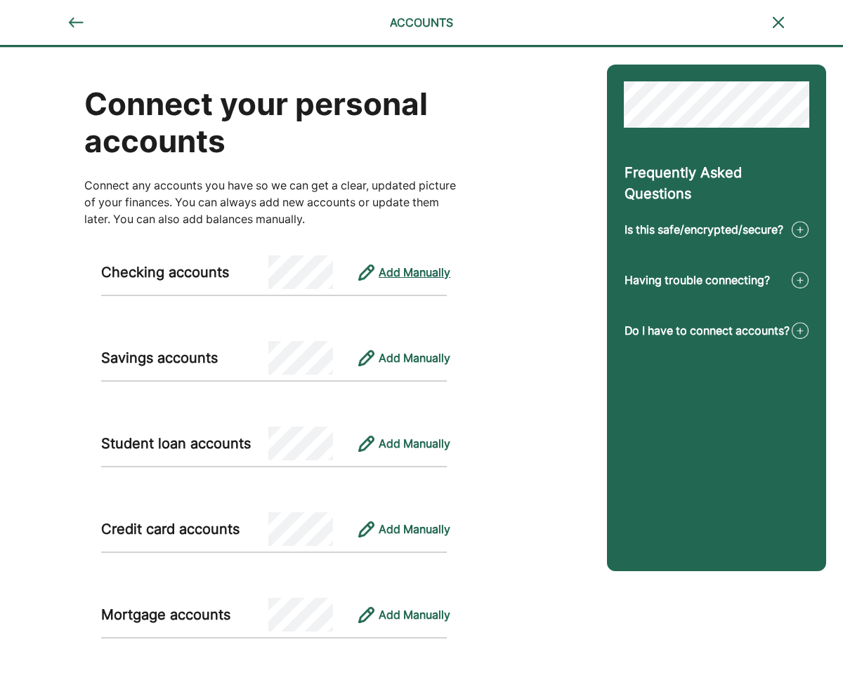
click at [424, 272] on div "Add Manually" at bounding box center [414, 272] width 72 height 17
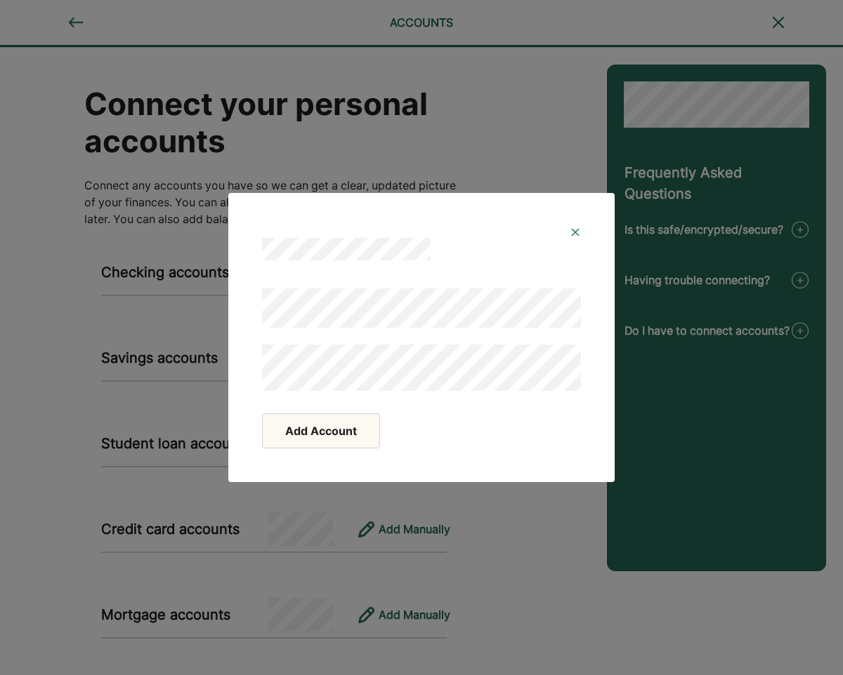
click at [338, 428] on button "Add Account" at bounding box center [321, 431] width 118 height 35
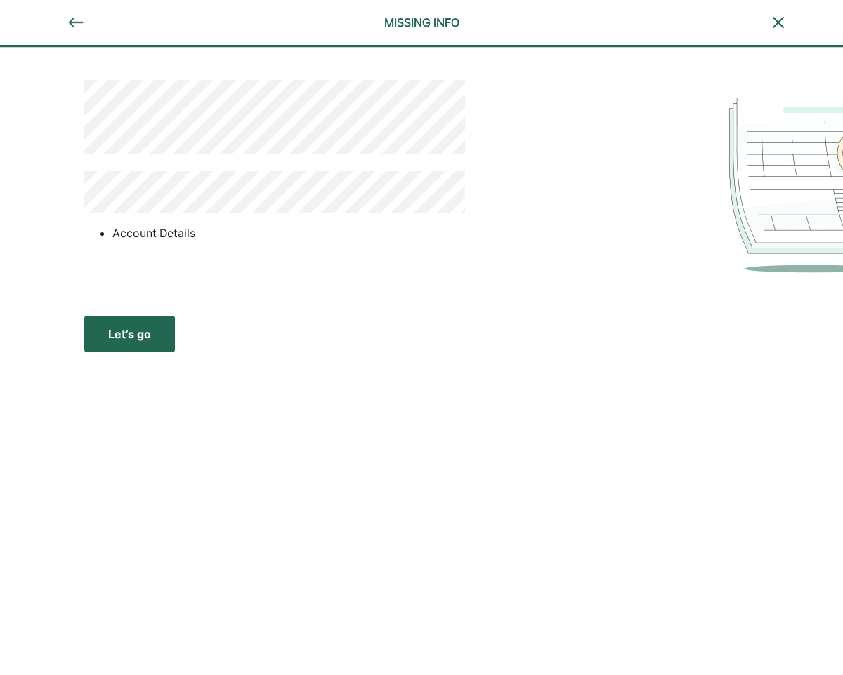
click at [144, 329] on div "Let’s go" at bounding box center [129, 334] width 43 height 17
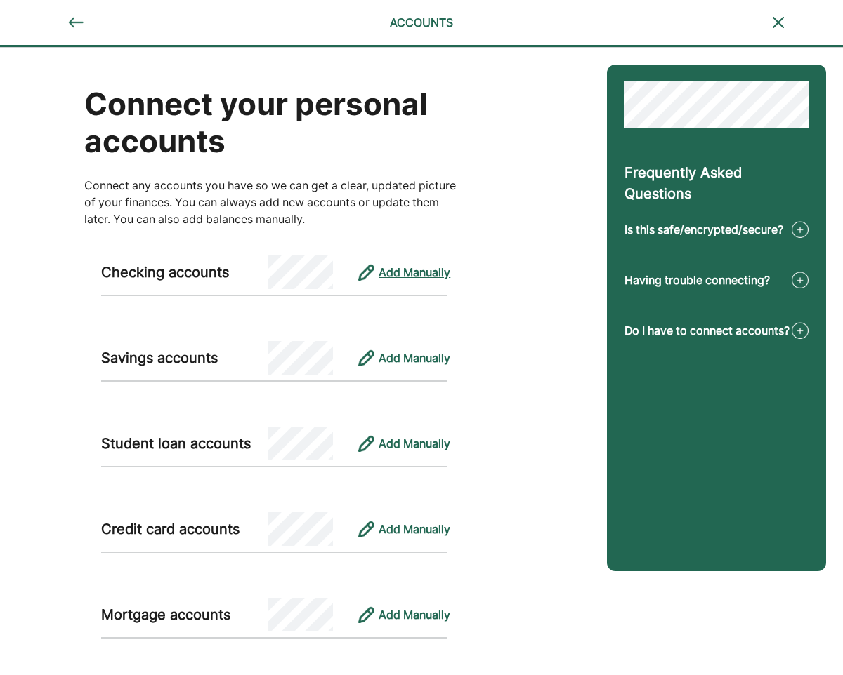
click at [415, 271] on div "Add Manually" at bounding box center [414, 272] width 72 height 17
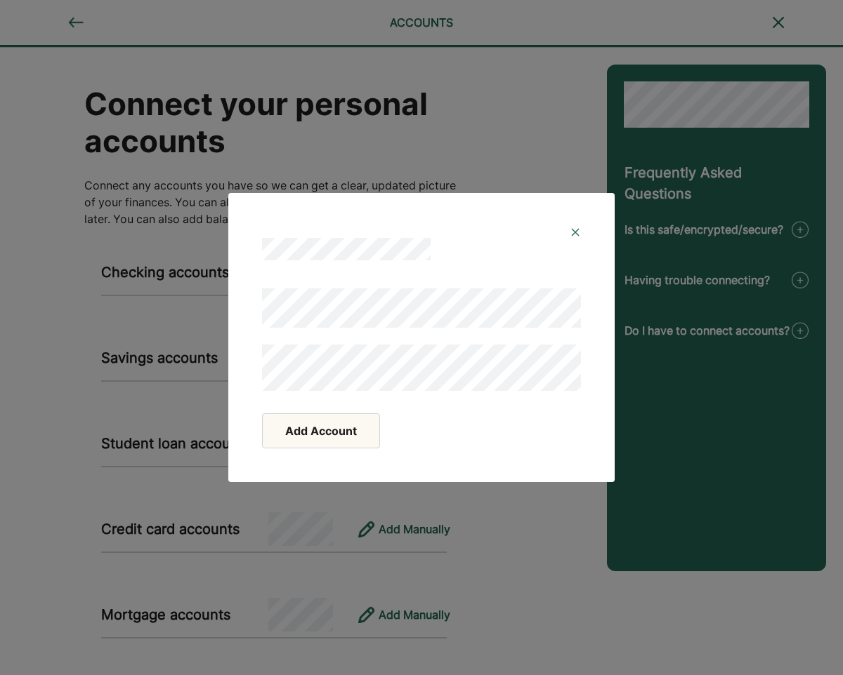
click at [346, 429] on button "Add Account" at bounding box center [321, 431] width 118 height 35
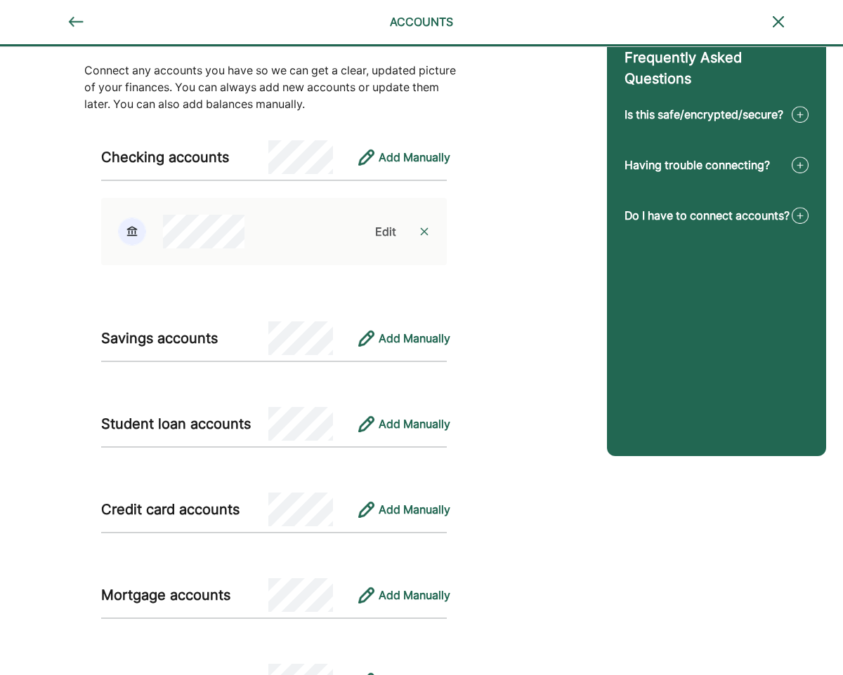
scroll to position [121, 0]
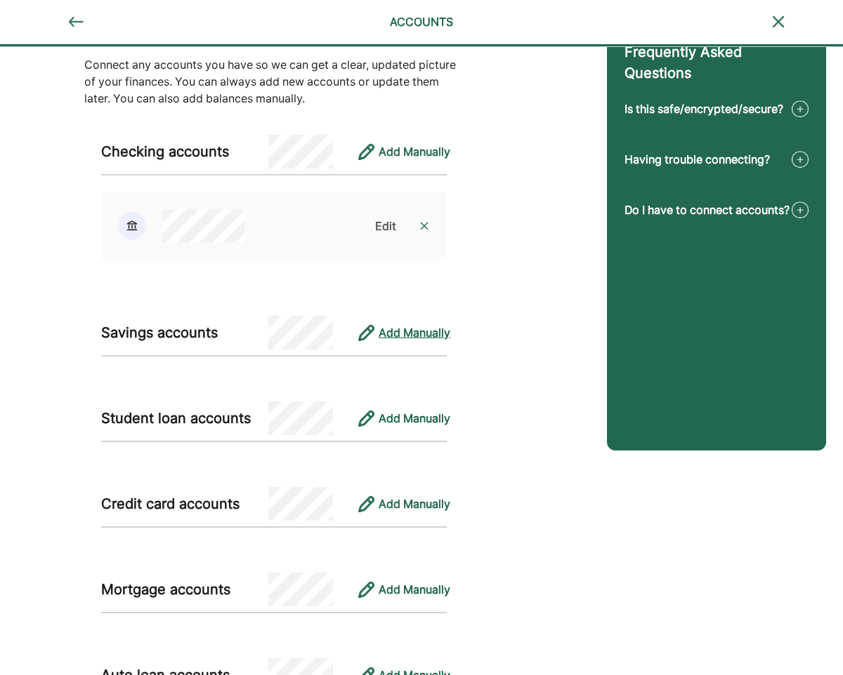
click at [393, 335] on div "Add Manually" at bounding box center [414, 332] width 72 height 17
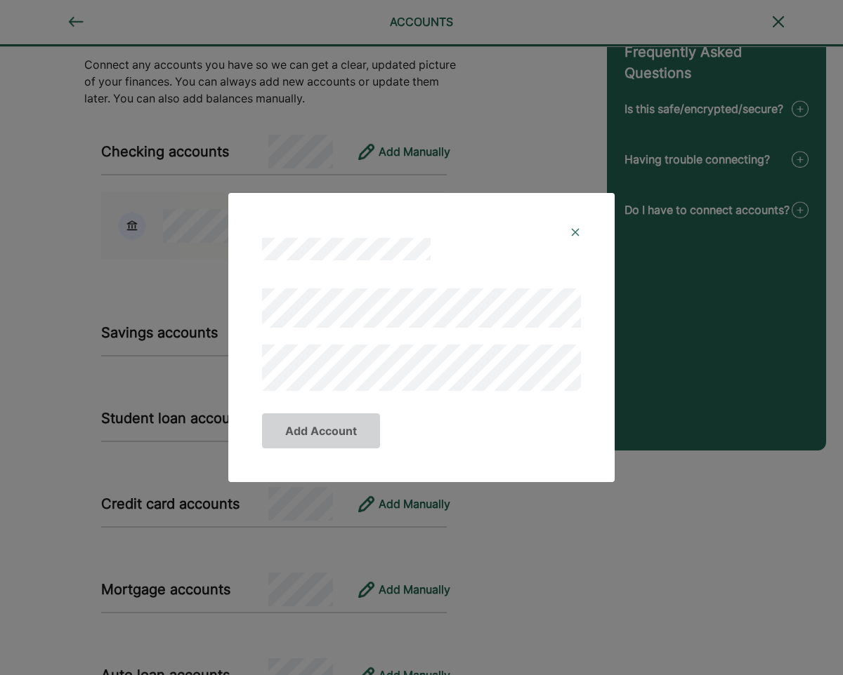
click at [573, 233] on img at bounding box center [574, 232] width 11 height 11
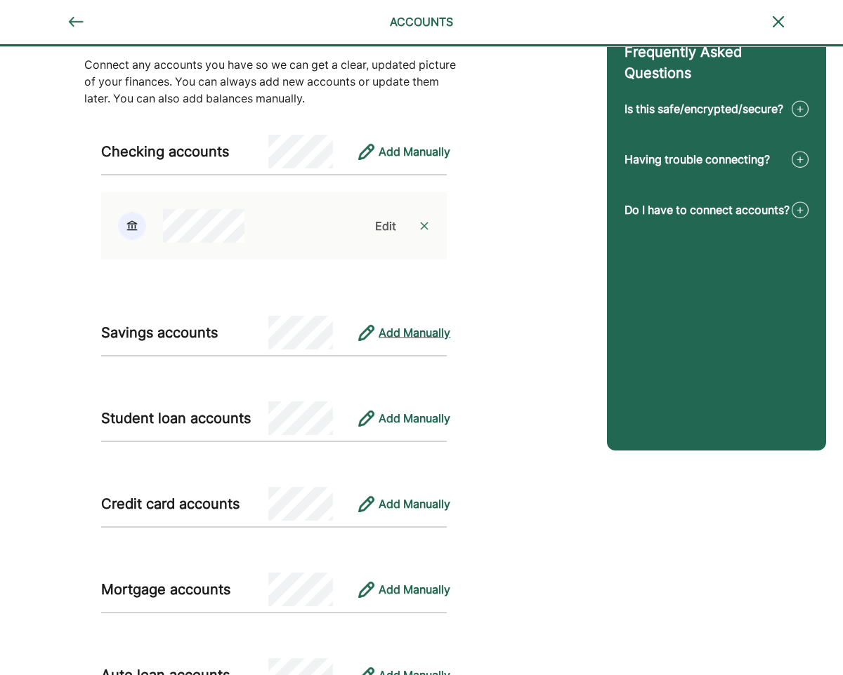
click at [390, 331] on div "Add Manually" at bounding box center [414, 332] width 72 height 17
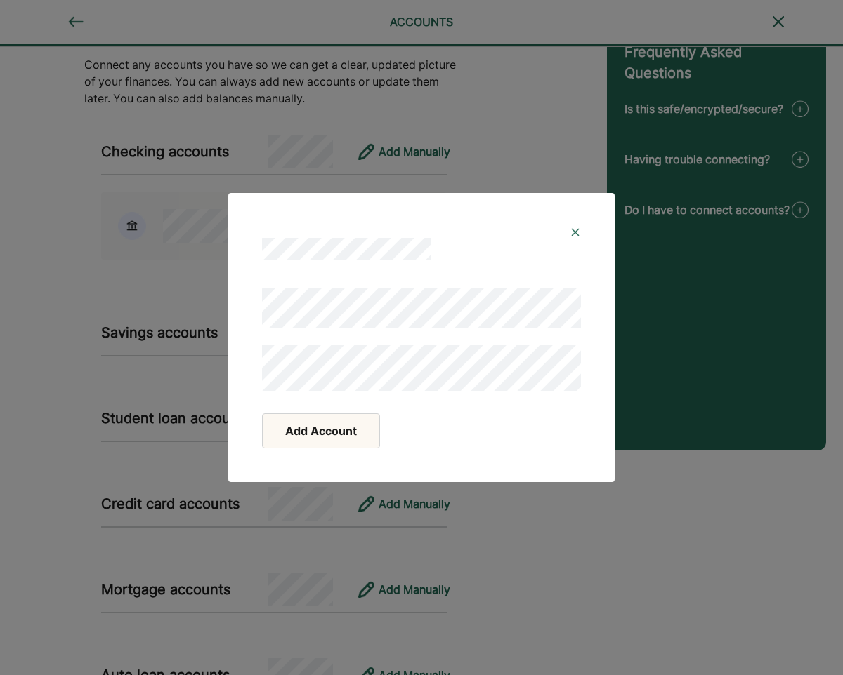
click at [578, 228] on img at bounding box center [574, 232] width 11 height 11
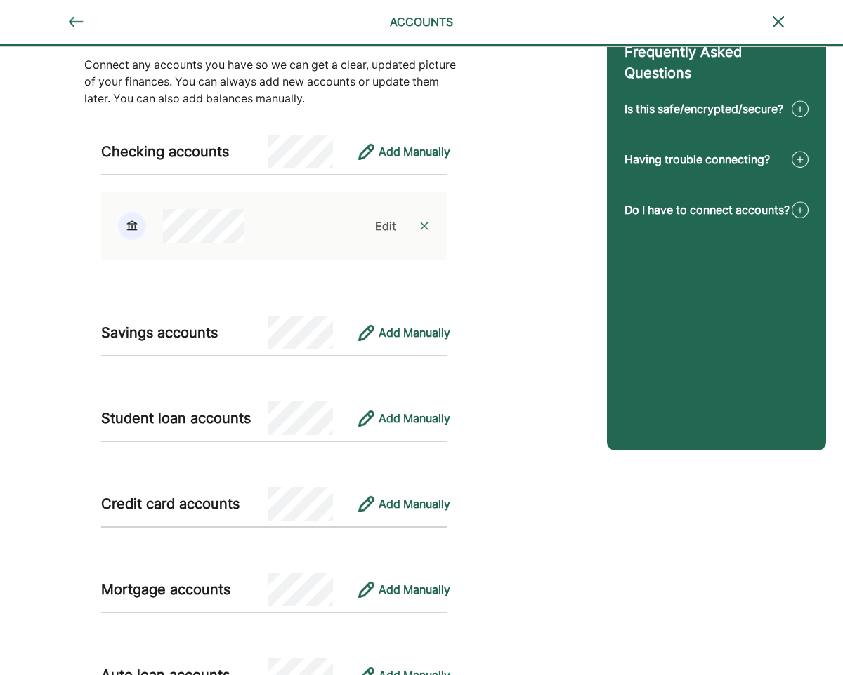
click at [416, 338] on div "Add Manually" at bounding box center [414, 332] width 72 height 17
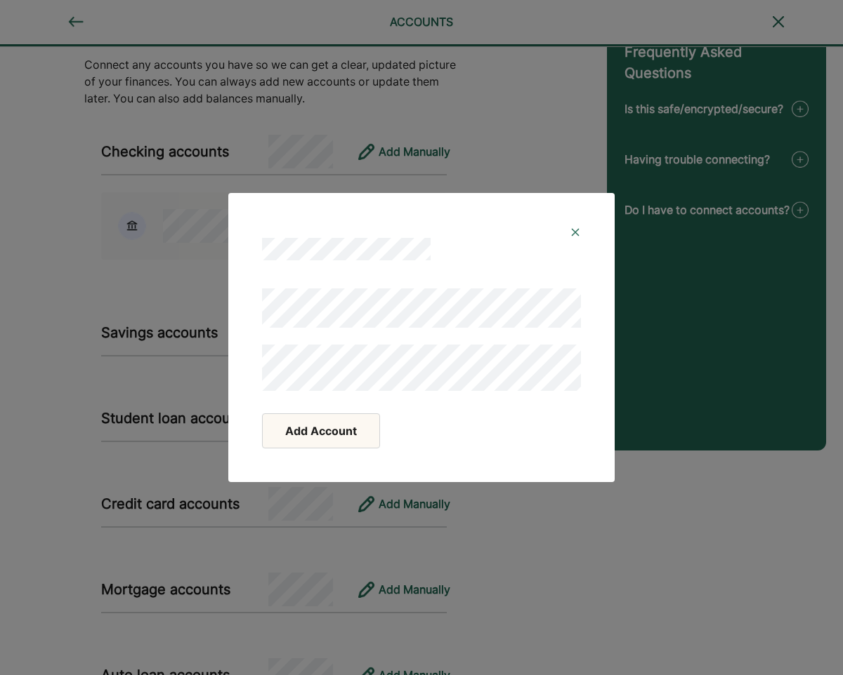
click at [353, 436] on button "Add Account" at bounding box center [321, 431] width 118 height 35
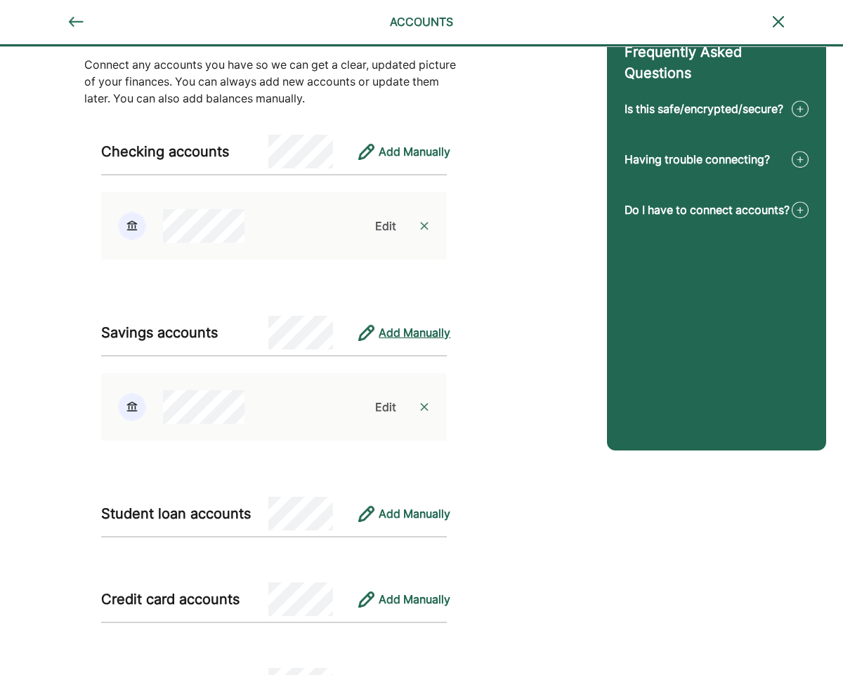
click at [411, 334] on div "Add Manually" at bounding box center [414, 332] width 72 height 17
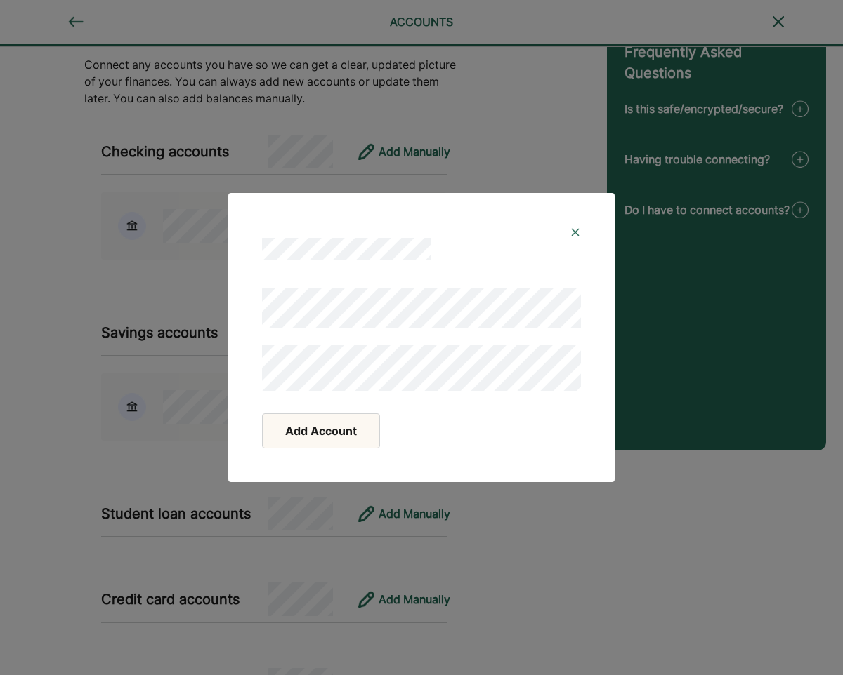
click at [359, 430] on button "Add Account" at bounding box center [321, 431] width 118 height 35
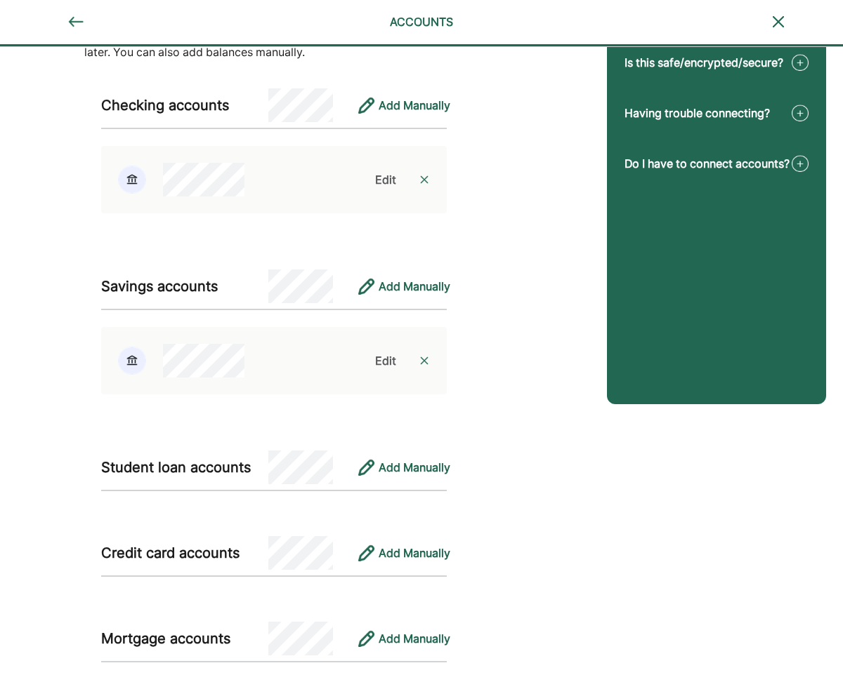
scroll to position [169, 0]
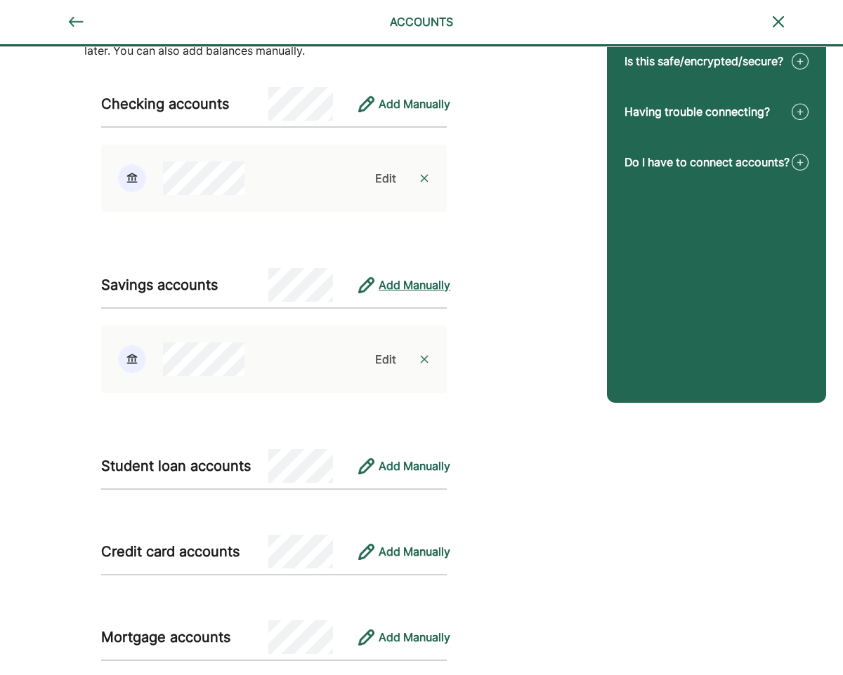
click at [396, 279] on div "Add Manually" at bounding box center [414, 285] width 72 height 17
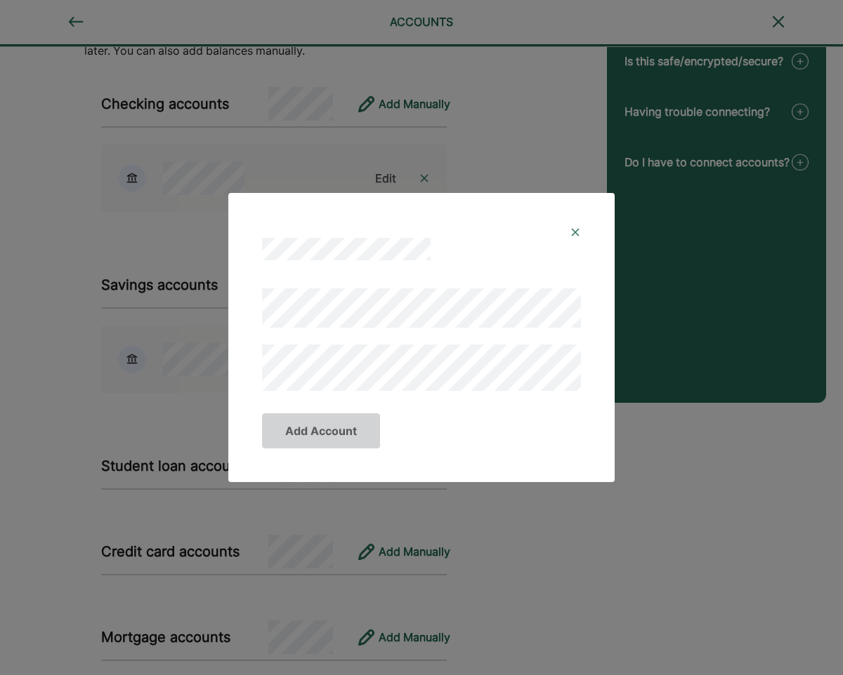
click at [570, 235] on img at bounding box center [574, 232] width 11 height 11
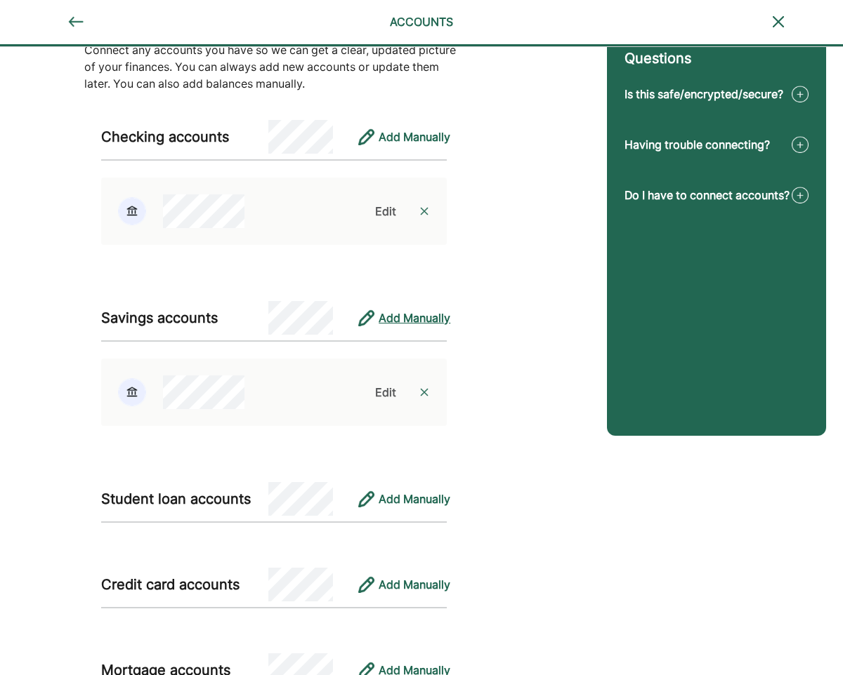
scroll to position [133, 0]
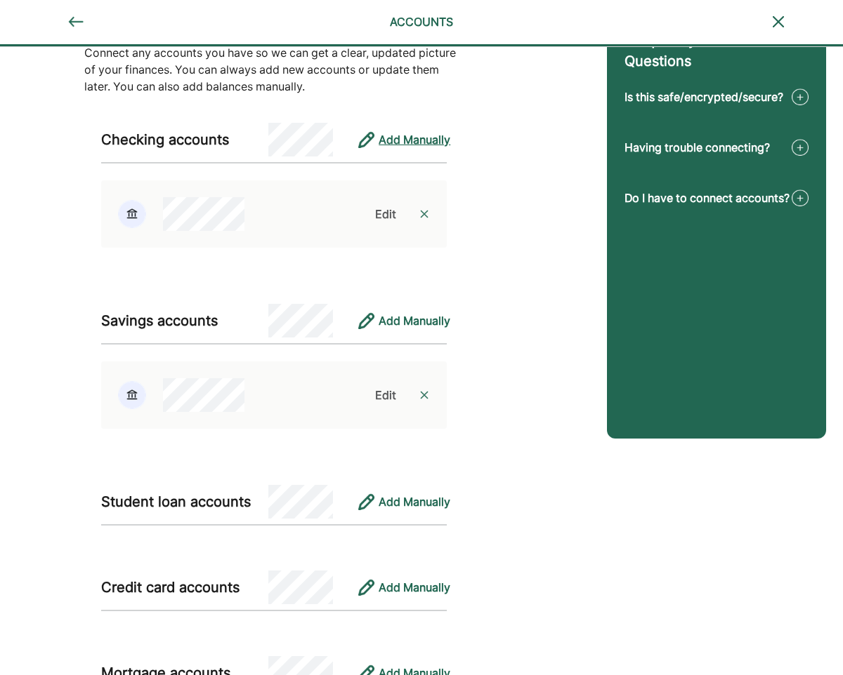
click at [402, 141] on div "Add Manually" at bounding box center [414, 139] width 72 height 17
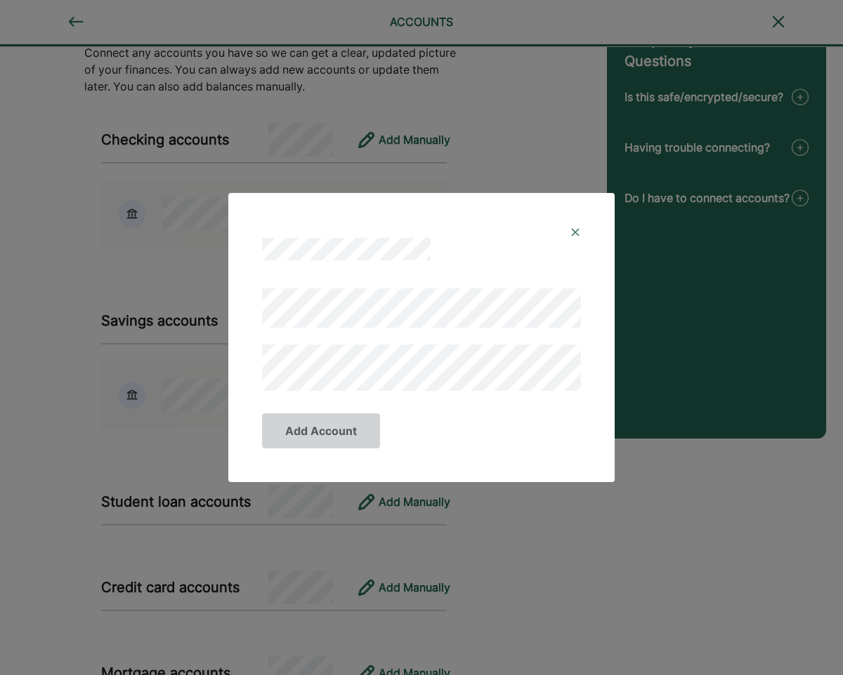
click at [185, 282] on div "Add Account" at bounding box center [421, 337] width 843 height 675
click at [577, 229] on img at bounding box center [574, 232] width 11 height 11
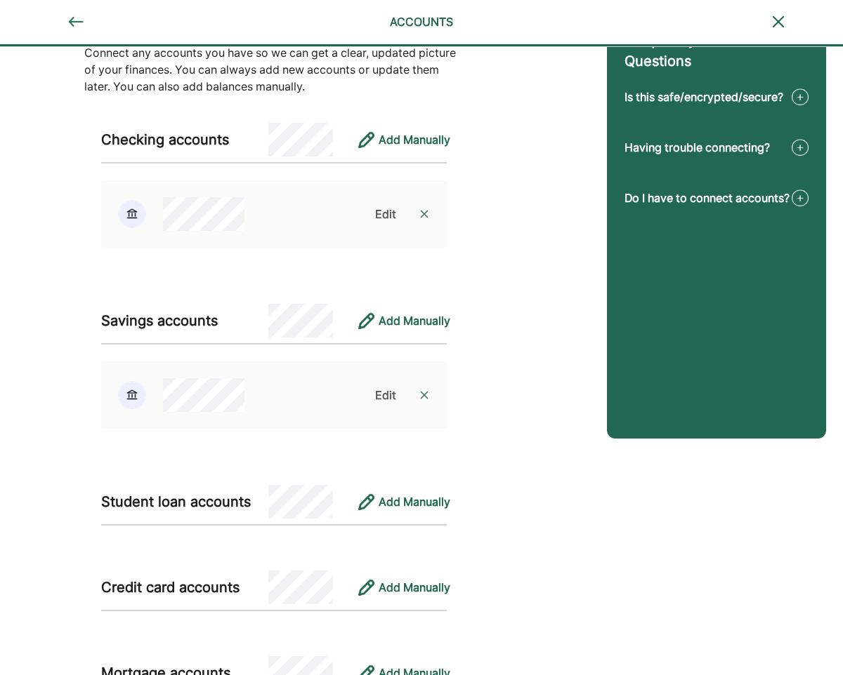
click at [388, 392] on div "Edit" at bounding box center [385, 395] width 21 height 17
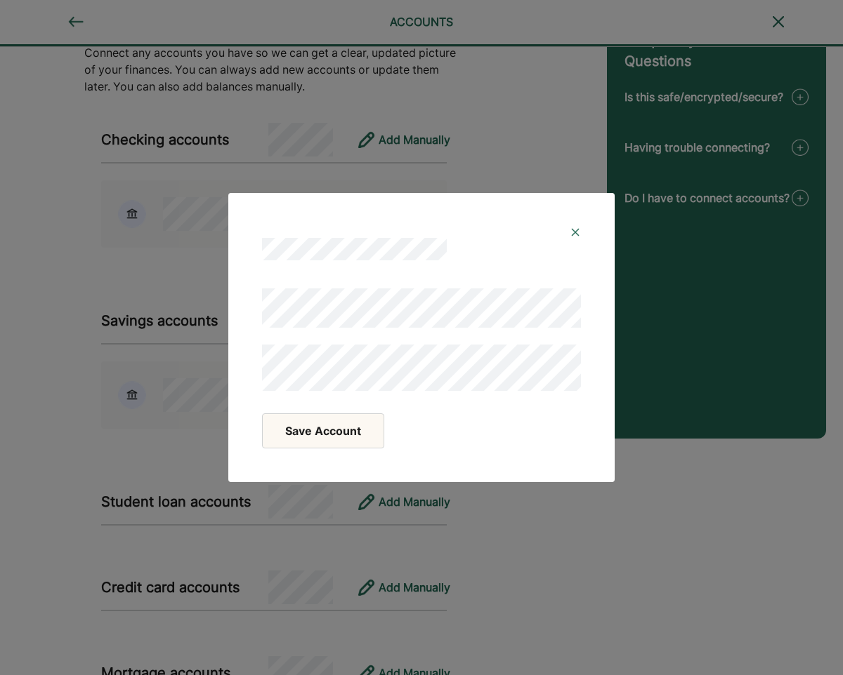
click at [310, 437] on button "Save Account" at bounding box center [323, 431] width 122 height 35
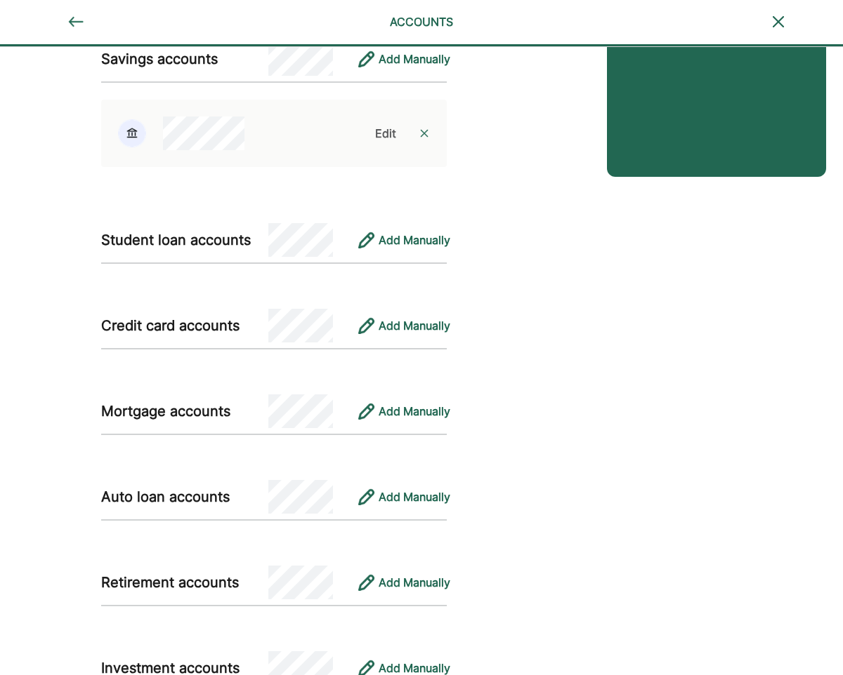
scroll to position [400, 0]
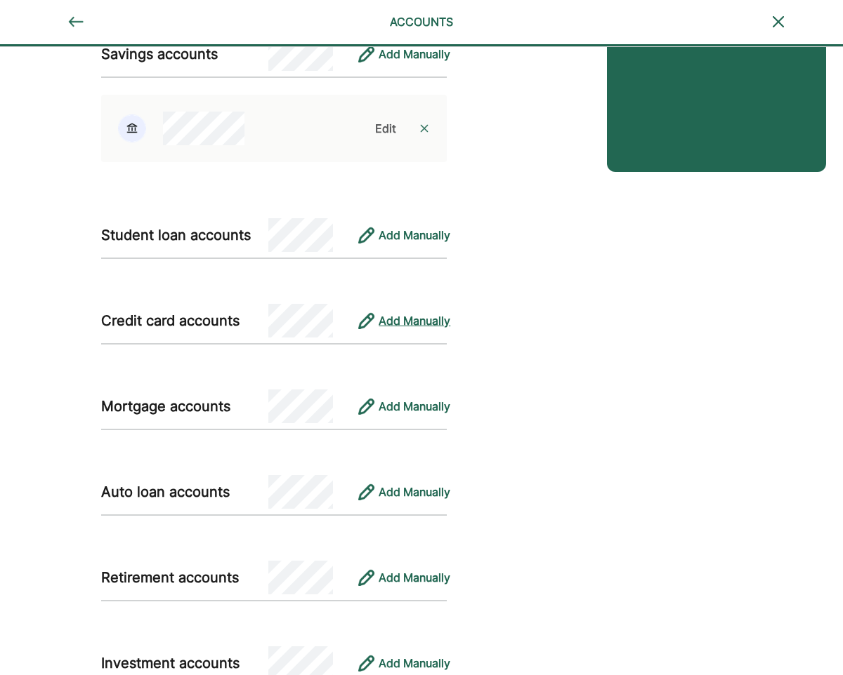
click at [407, 319] on div "Add Manually" at bounding box center [414, 320] width 72 height 17
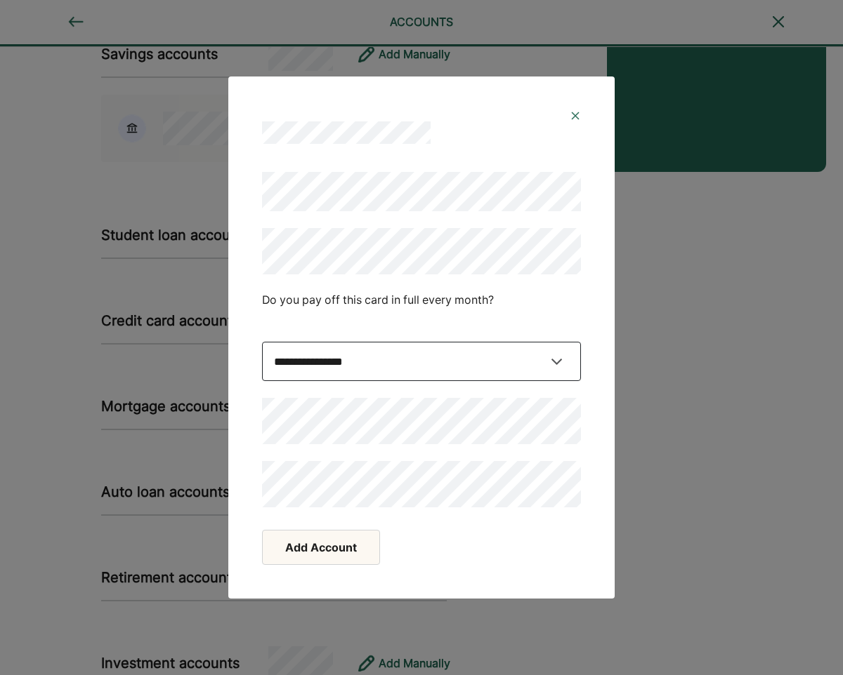
click at [560, 360] on select "**********" at bounding box center [421, 361] width 319 height 39
select select "****"
click at [346, 548] on button "Add Account" at bounding box center [321, 547] width 118 height 35
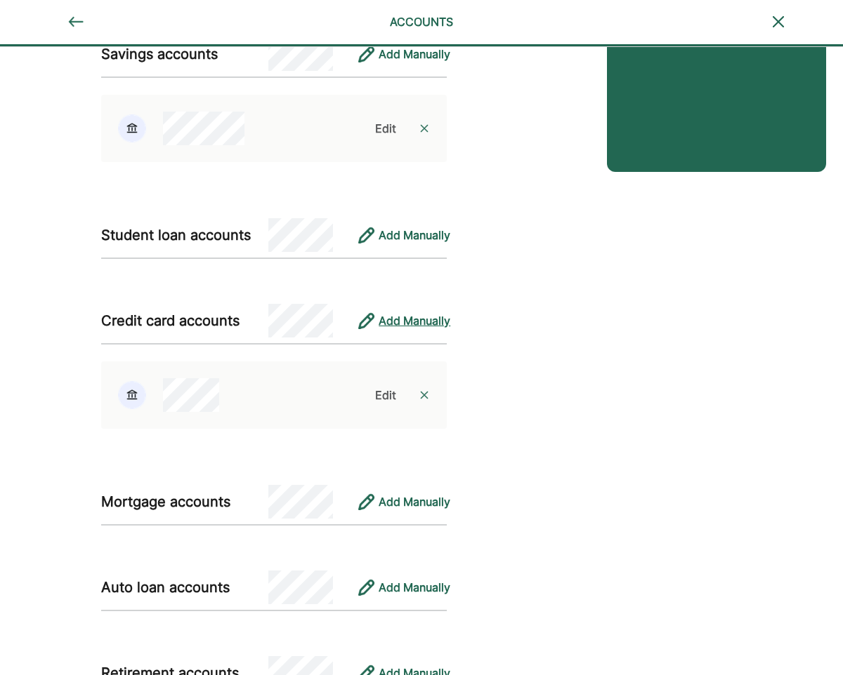
click at [444, 326] on div "Add Manually" at bounding box center [414, 320] width 72 height 17
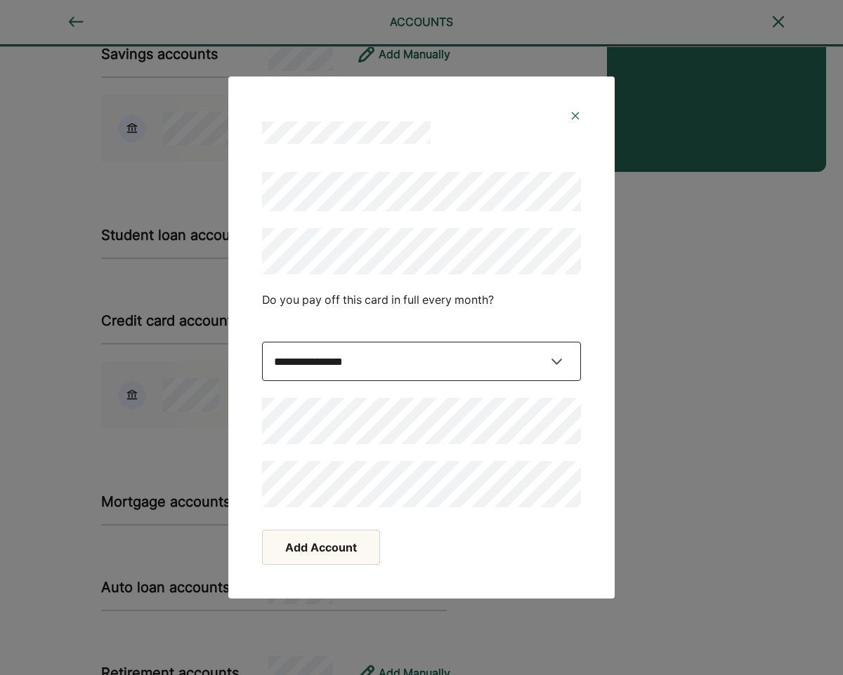
click at [399, 364] on select "**********" at bounding box center [421, 361] width 319 height 39
select select "****"
click at [348, 558] on button "Add Account" at bounding box center [321, 547] width 118 height 35
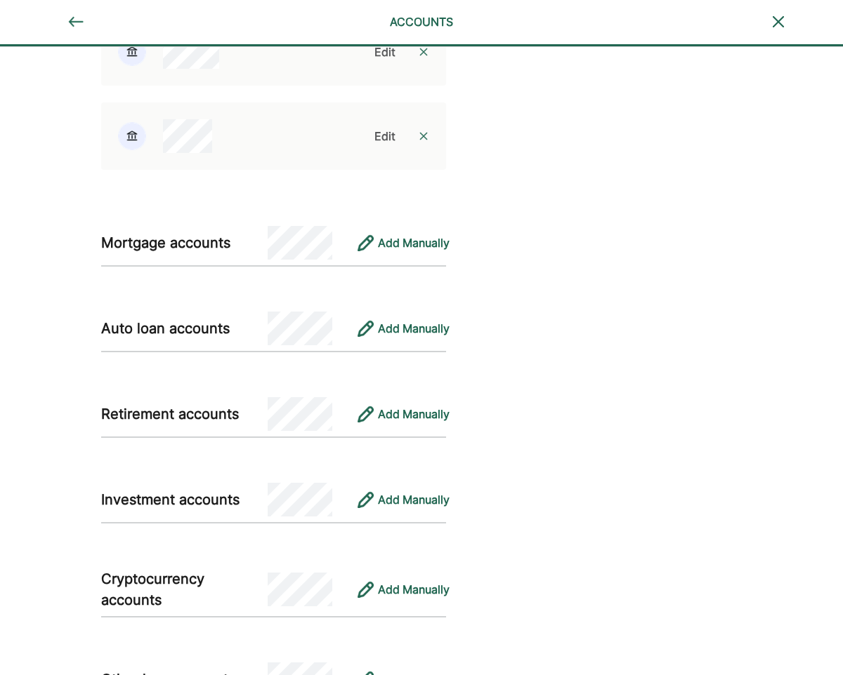
scroll to position [742, 0]
click at [410, 329] on div "Add Manually" at bounding box center [414, 329] width 72 height 17
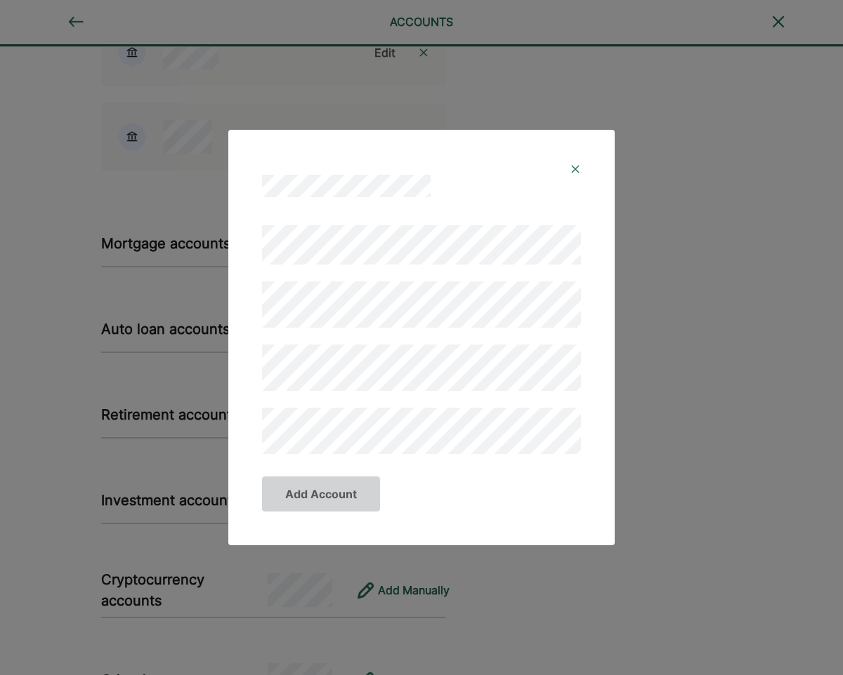
click at [575, 169] on img at bounding box center [574, 169] width 11 height 11
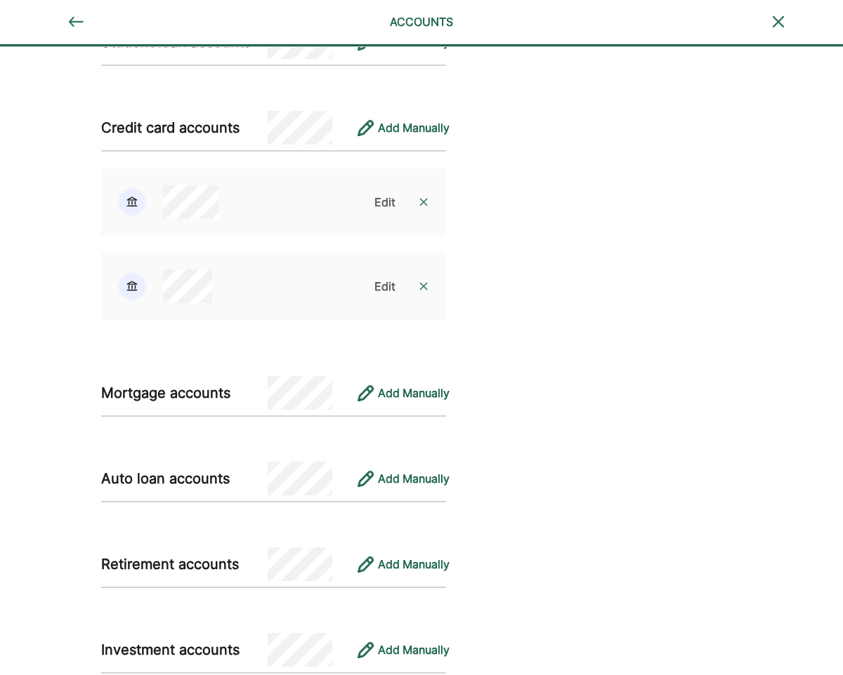
scroll to position [578, 0]
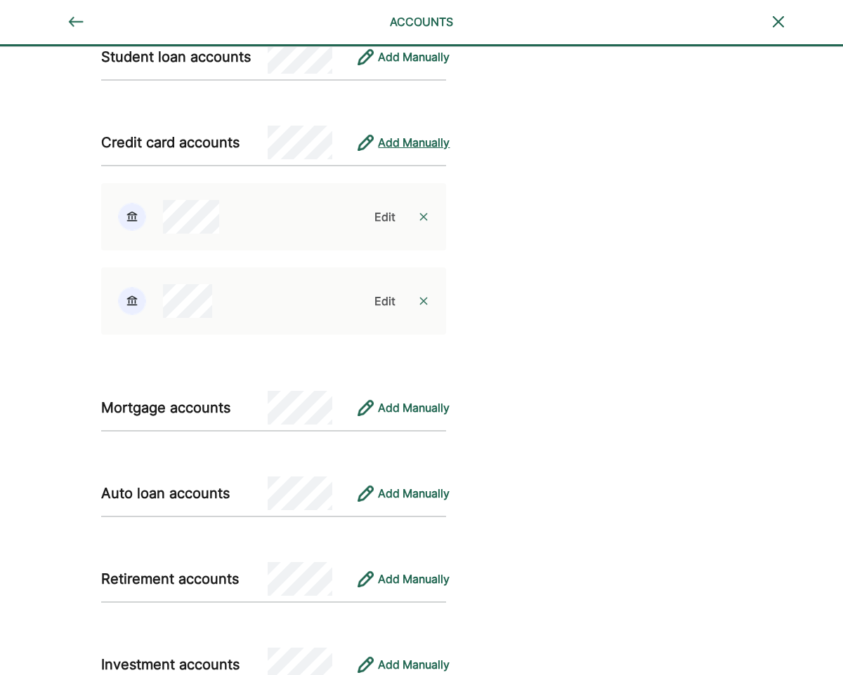
click at [422, 143] on div "Add Manually" at bounding box center [414, 142] width 72 height 17
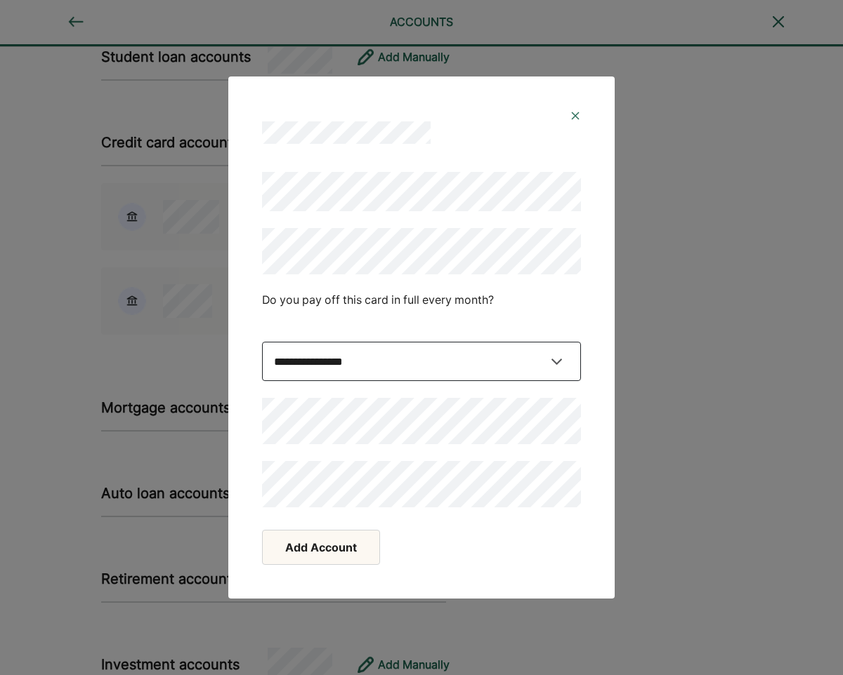
click at [404, 371] on select "**********" at bounding box center [421, 361] width 319 height 39
select select "****"
click at [351, 546] on button "Add Account" at bounding box center [321, 547] width 118 height 35
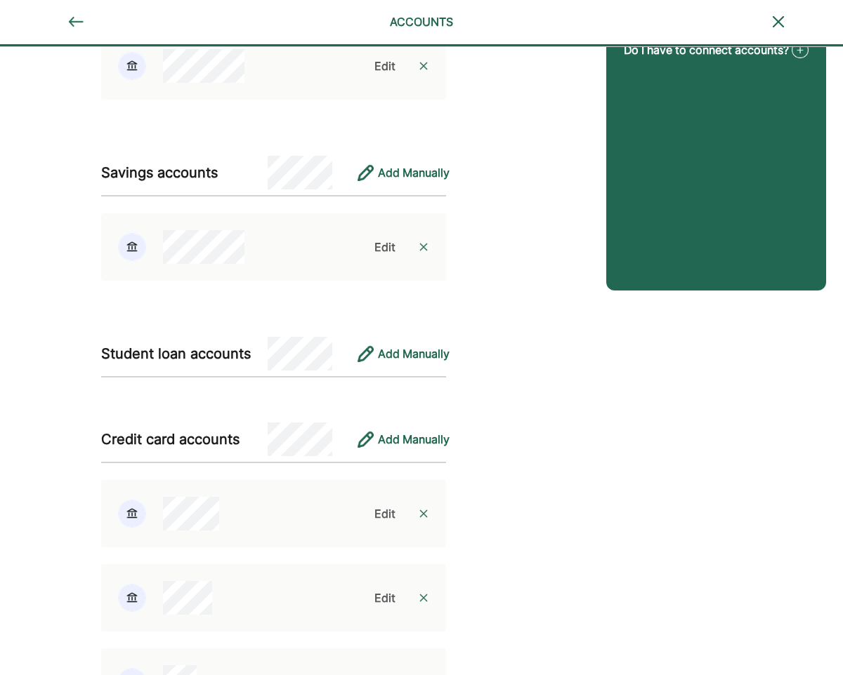
scroll to position [280, 0]
click at [421, 166] on div "Add Manually" at bounding box center [414, 173] width 72 height 17
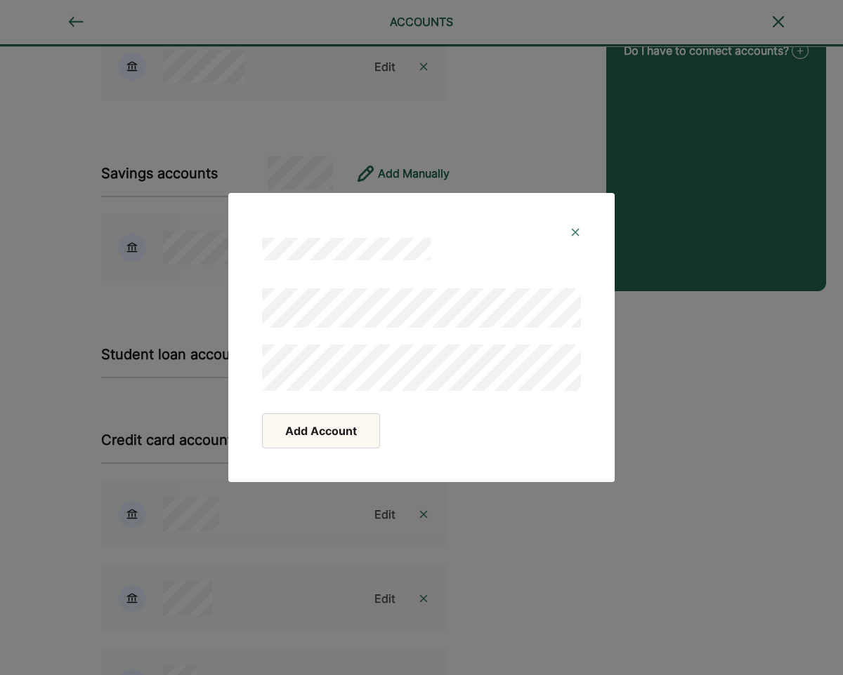
click at [342, 430] on button "Add Account" at bounding box center [321, 431] width 118 height 35
click at [343, 436] on button "Add Account" at bounding box center [321, 431] width 118 height 35
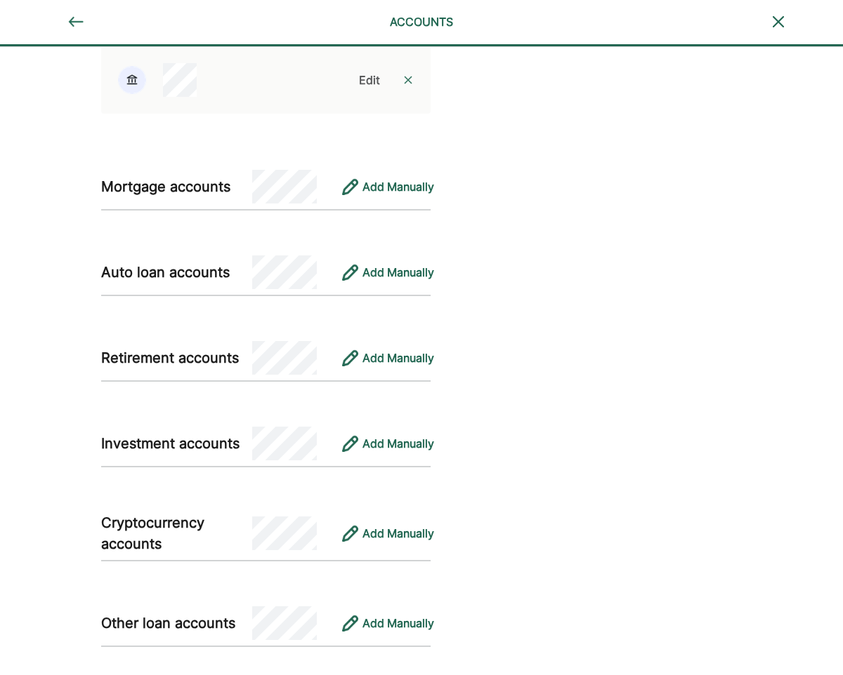
scroll to position [969, 0]
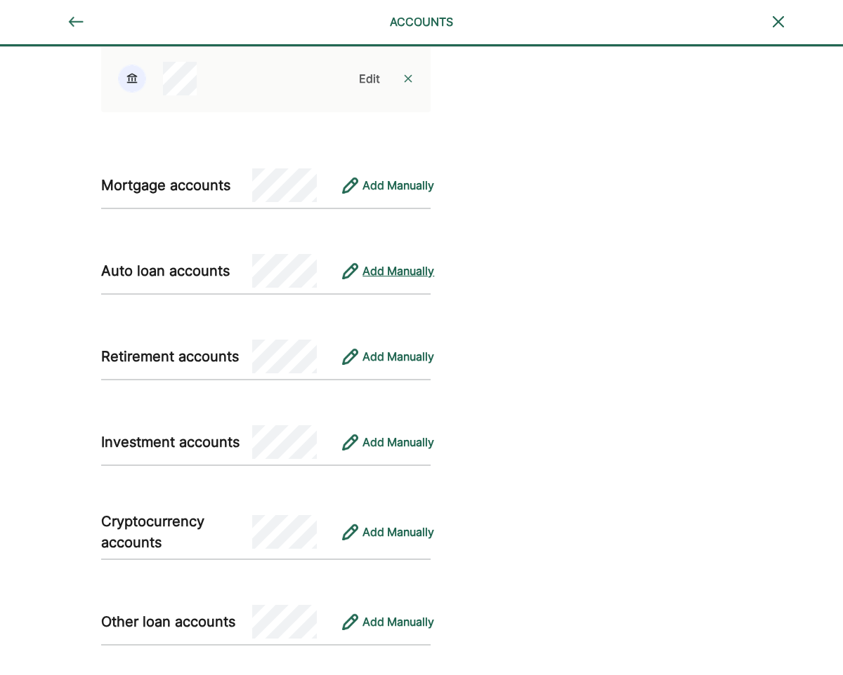
click at [370, 269] on div "Add Manually" at bounding box center [398, 271] width 72 height 17
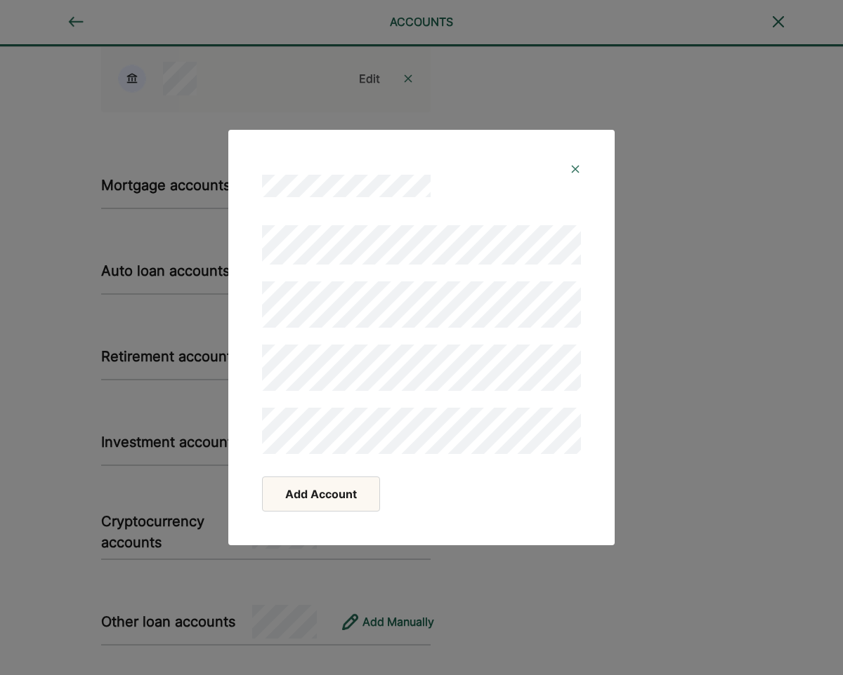
click at [574, 170] on img at bounding box center [574, 169] width 11 height 11
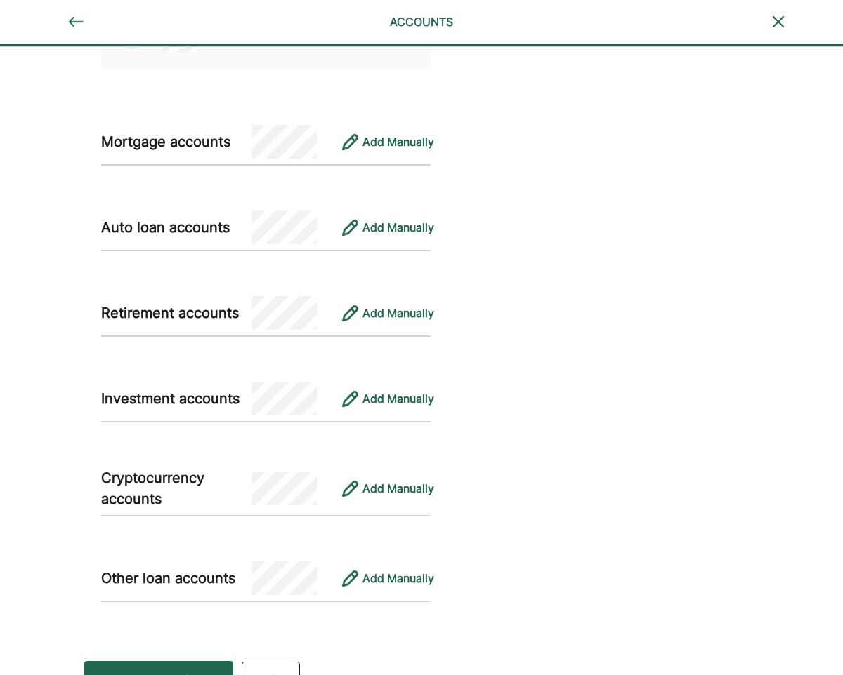
scroll to position [1042, 0]
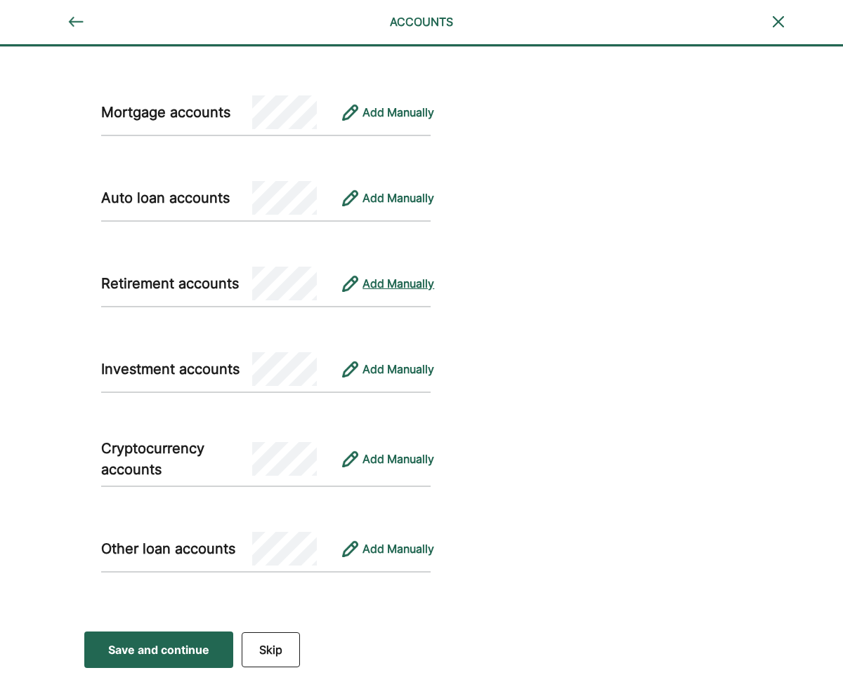
click at [420, 282] on div "Add Manually" at bounding box center [398, 283] width 72 height 17
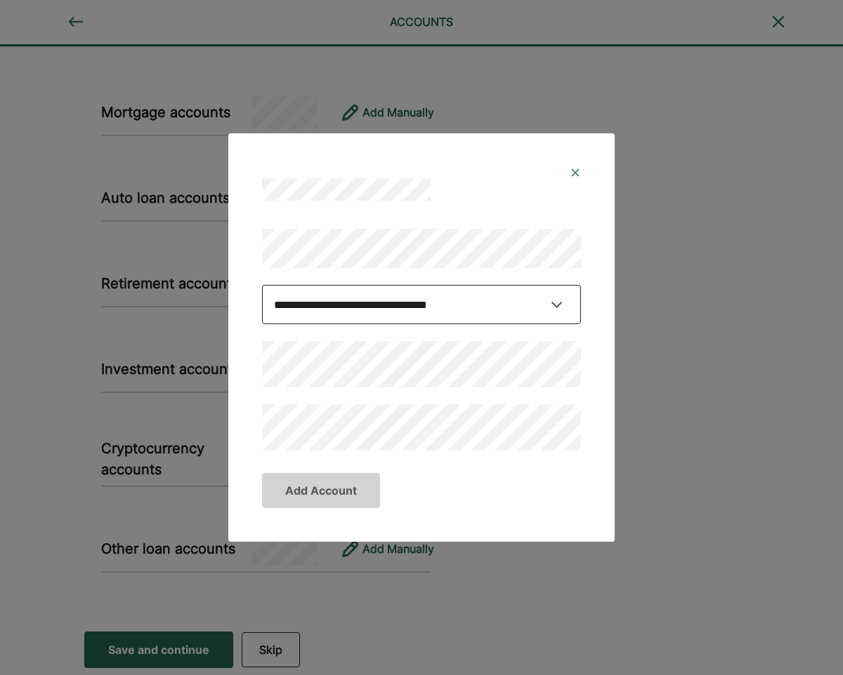
click at [468, 301] on select "**********" at bounding box center [421, 304] width 319 height 39
select select "**********"
click at [555, 304] on select "**********" at bounding box center [421, 304] width 319 height 39
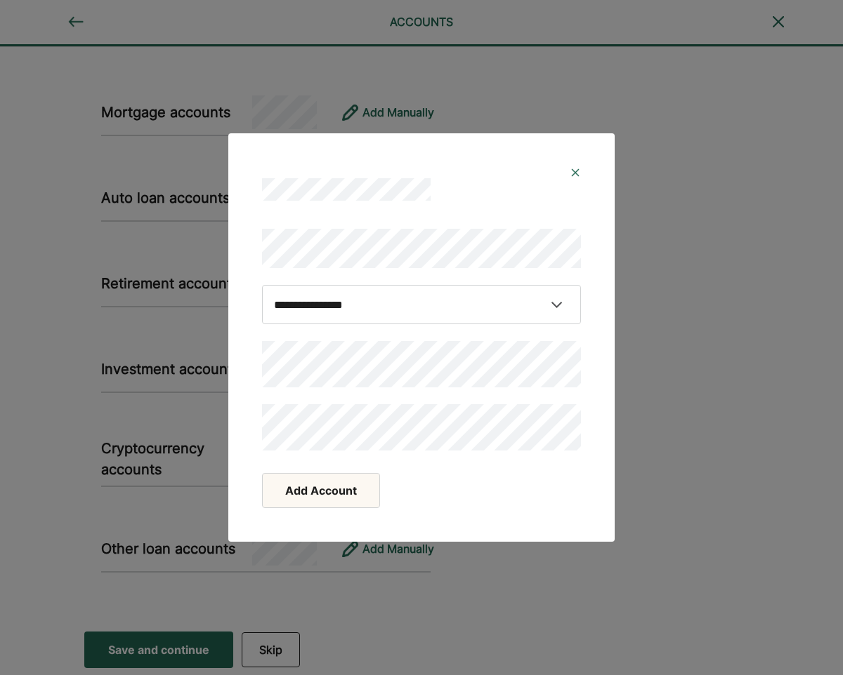
click at [422, 484] on div "Add Account" at bounding box center [421, 490] width 319 height 35
click at [680, 433] on div "**********" at bounding box center [421, 337] width 843 height 675
click at [576, 171] on img at bounding box center [574, 172] width 11 height 11
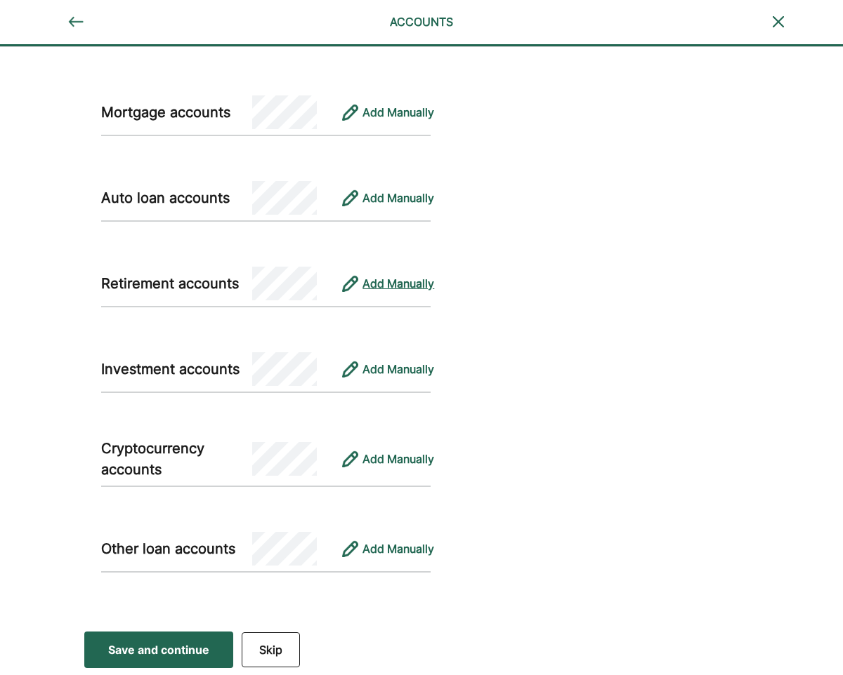
click at [370, 280] on div "Add Manually" at bounding box center [398, 283] width 72 height 17
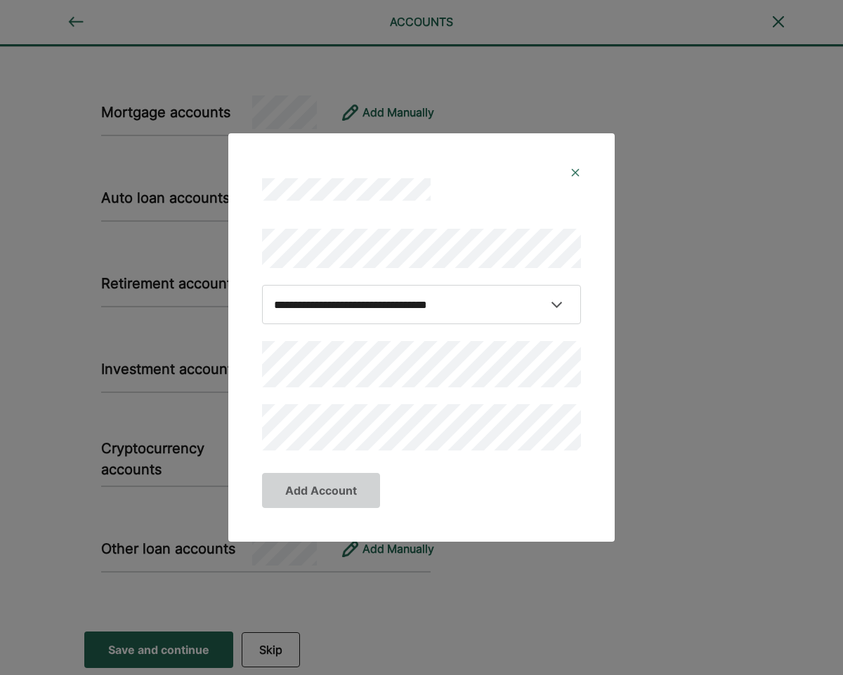
click at [575, 173] on img at bounding box center [574, 172] width 11 height 11
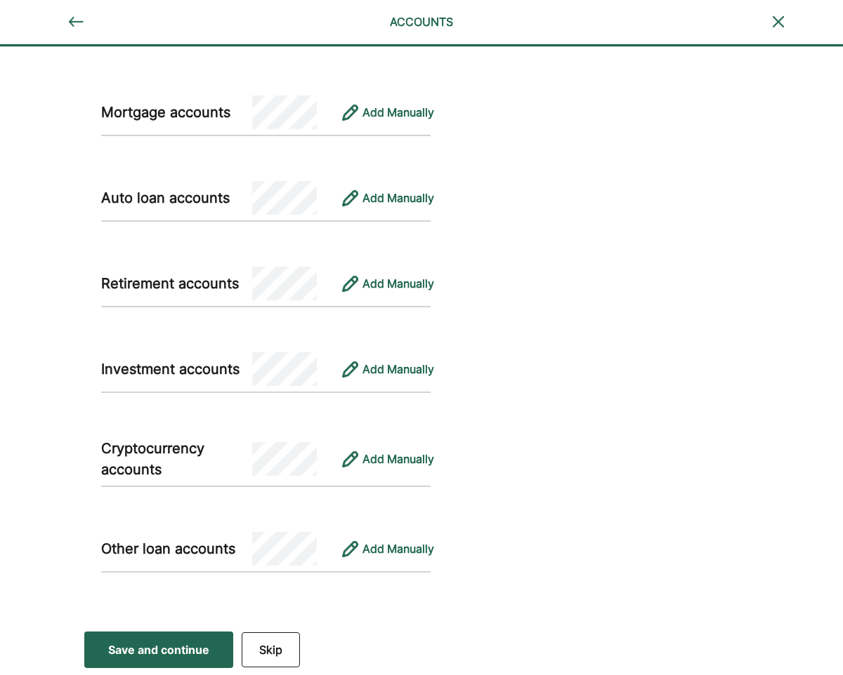
click at [187, 650] on div "Save and continue" at bounding box center [158, 650] width 101 height 17
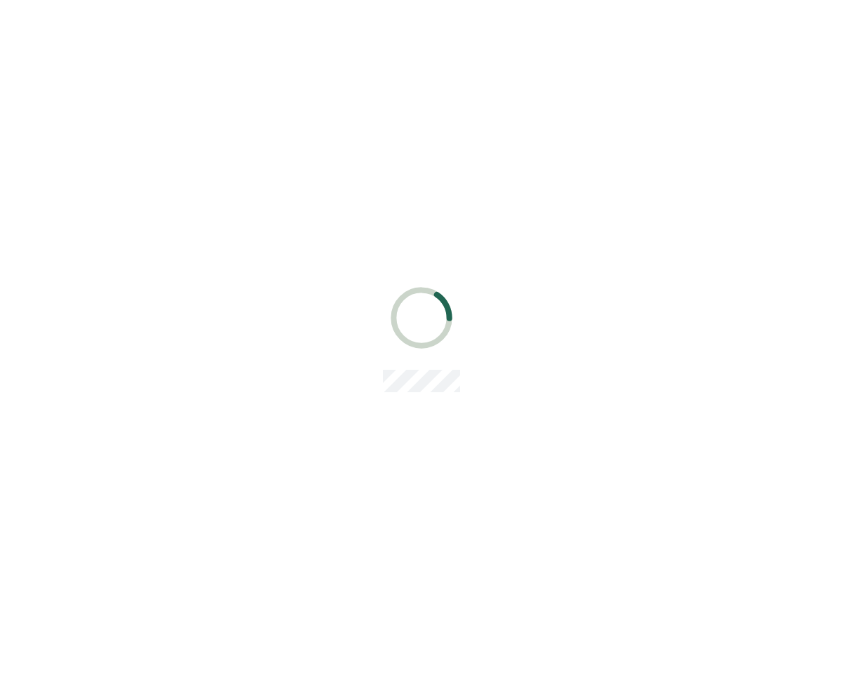
scroll to position [0, 0]
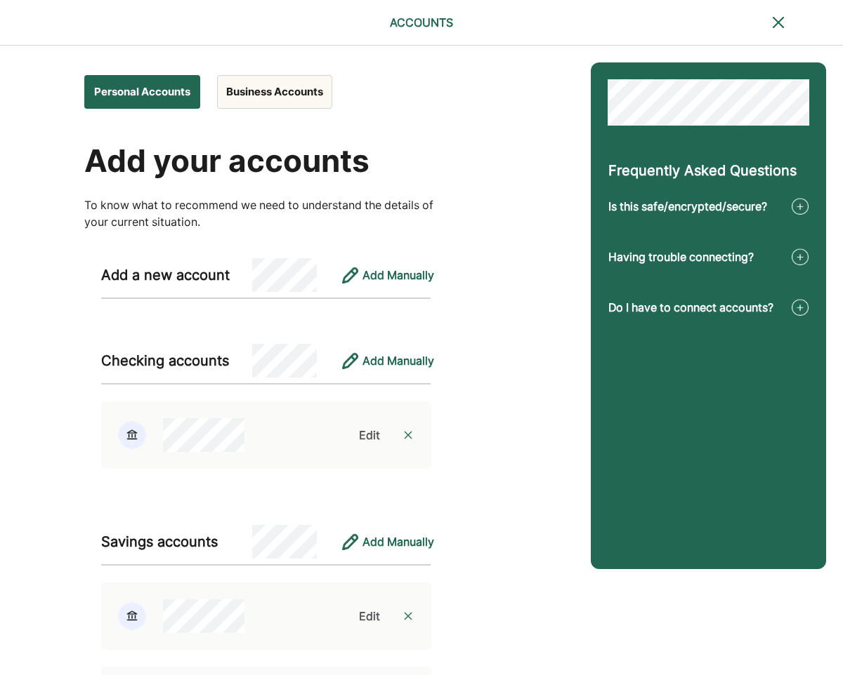
click at [486, 480] on div "Personal Accounts Business Accounts Add your accounts To know what to recommend…" at bounding box center [287, 596] width 574 height 1100
